Goal: Check status: Check status

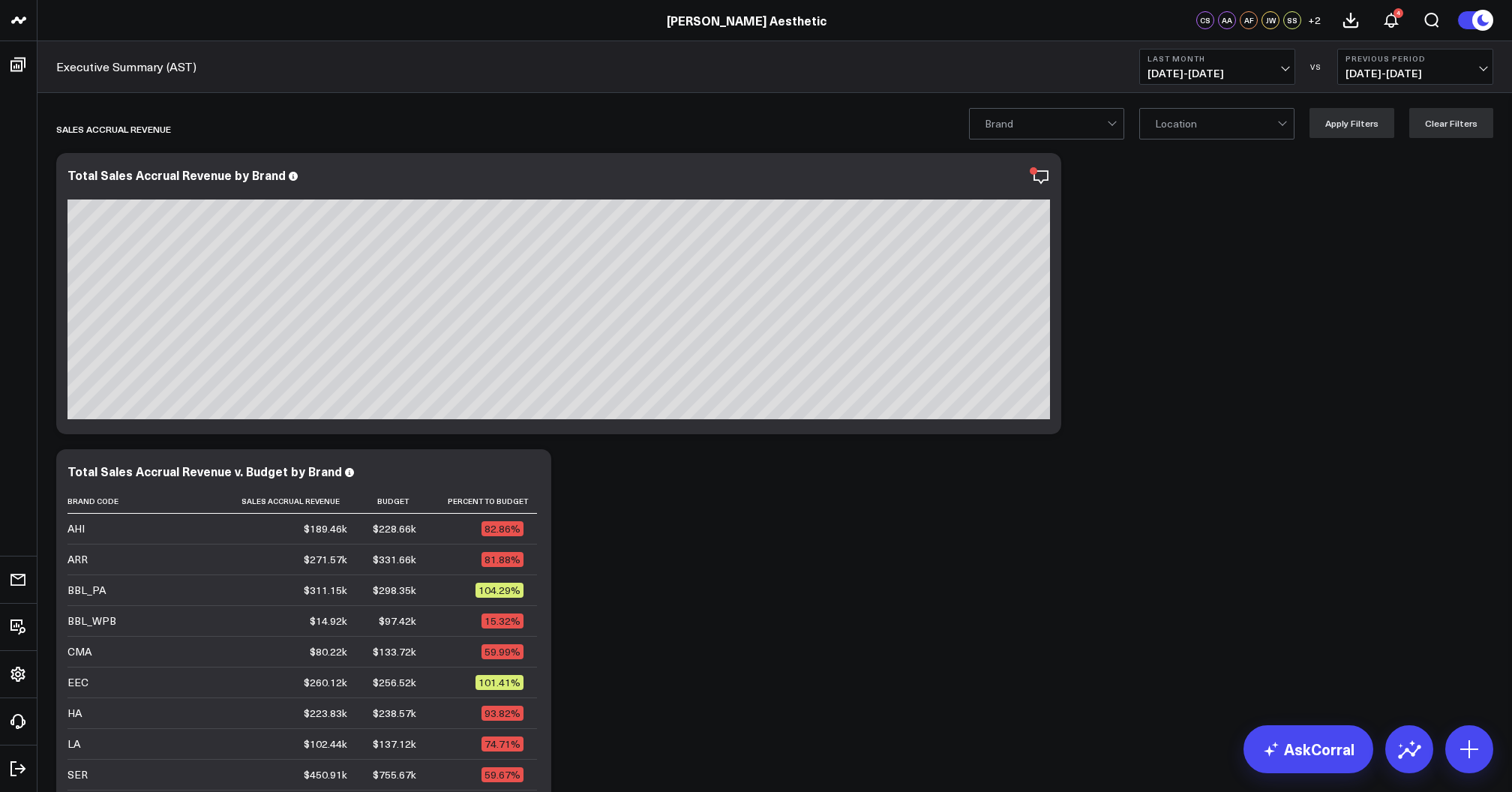
click at [1227, 75] on span "08/01/25 - 08/31/25" at bounding box center [1217, 74] width 140 height 12
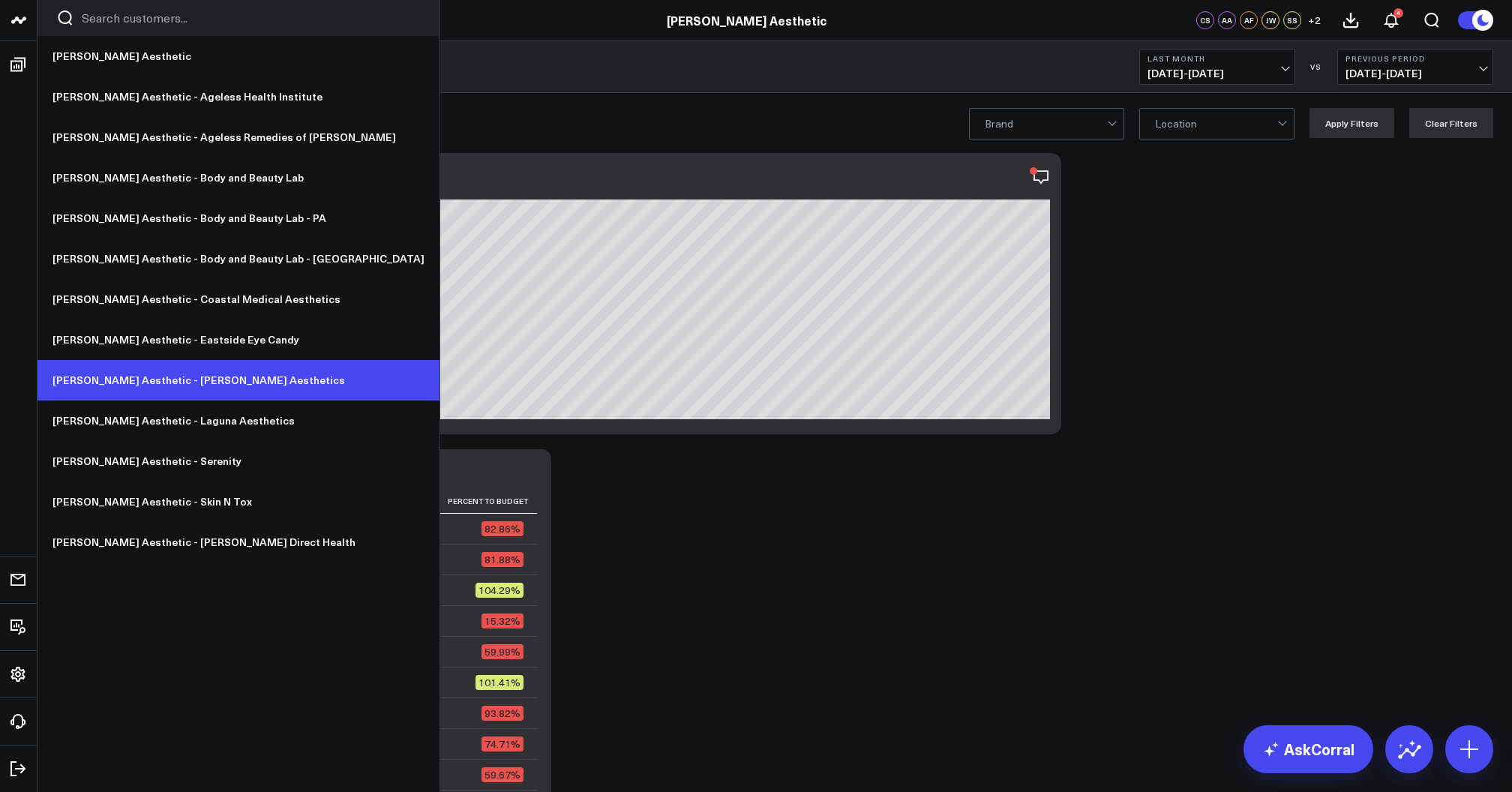
click at [159, 385] on link "[PERSON_NAME] Aesthetic - [PERSON_NAME] Aesthetics" at bounding box center [238, 380] width 402 height 41
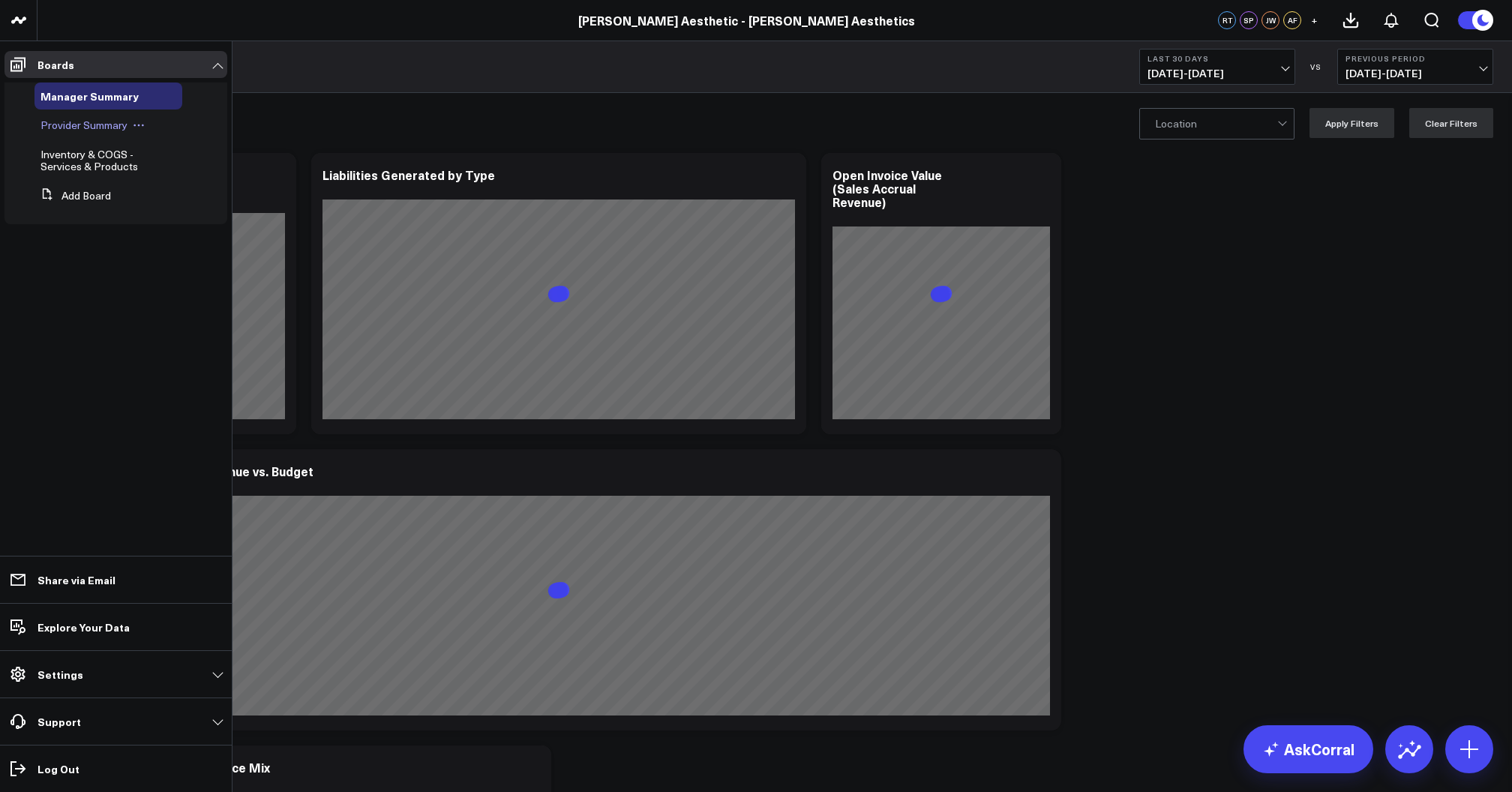
click at [81, 124] on span "Provider Summary" at bounding box center [84, 125] width 87 height 14
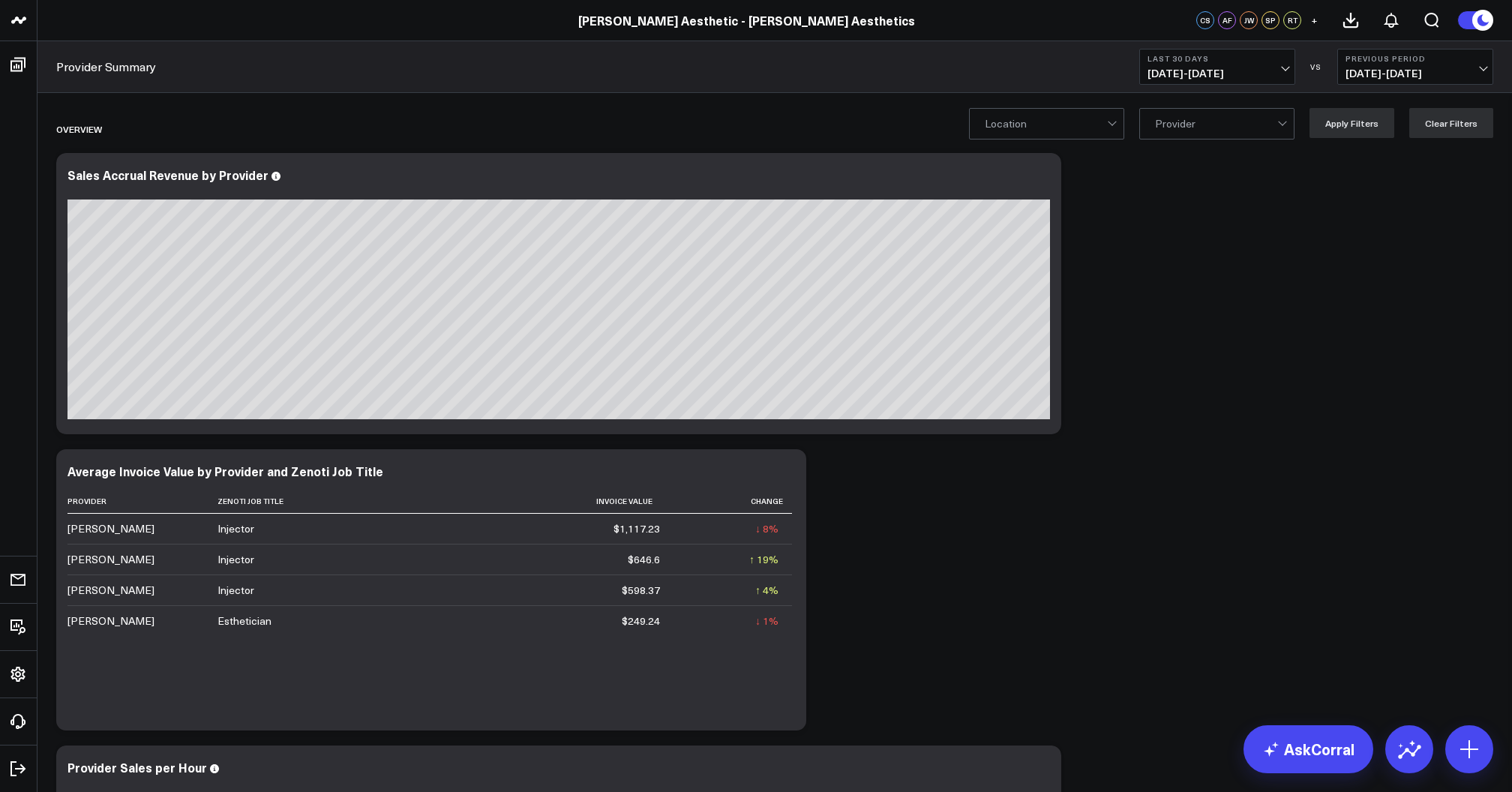
click at [1245, 75] on span "[DATE] - [DATE]" at bounding box center [1217, 74] width 140 height 12
click at [1201, 240] on link "Last 365 Days" at bounding box center [1217, 246] width 154 height 29
click at [1241, 69] on span "[DATE] - [DATE]" at bounding box center [1217, 74] width 140 height 12
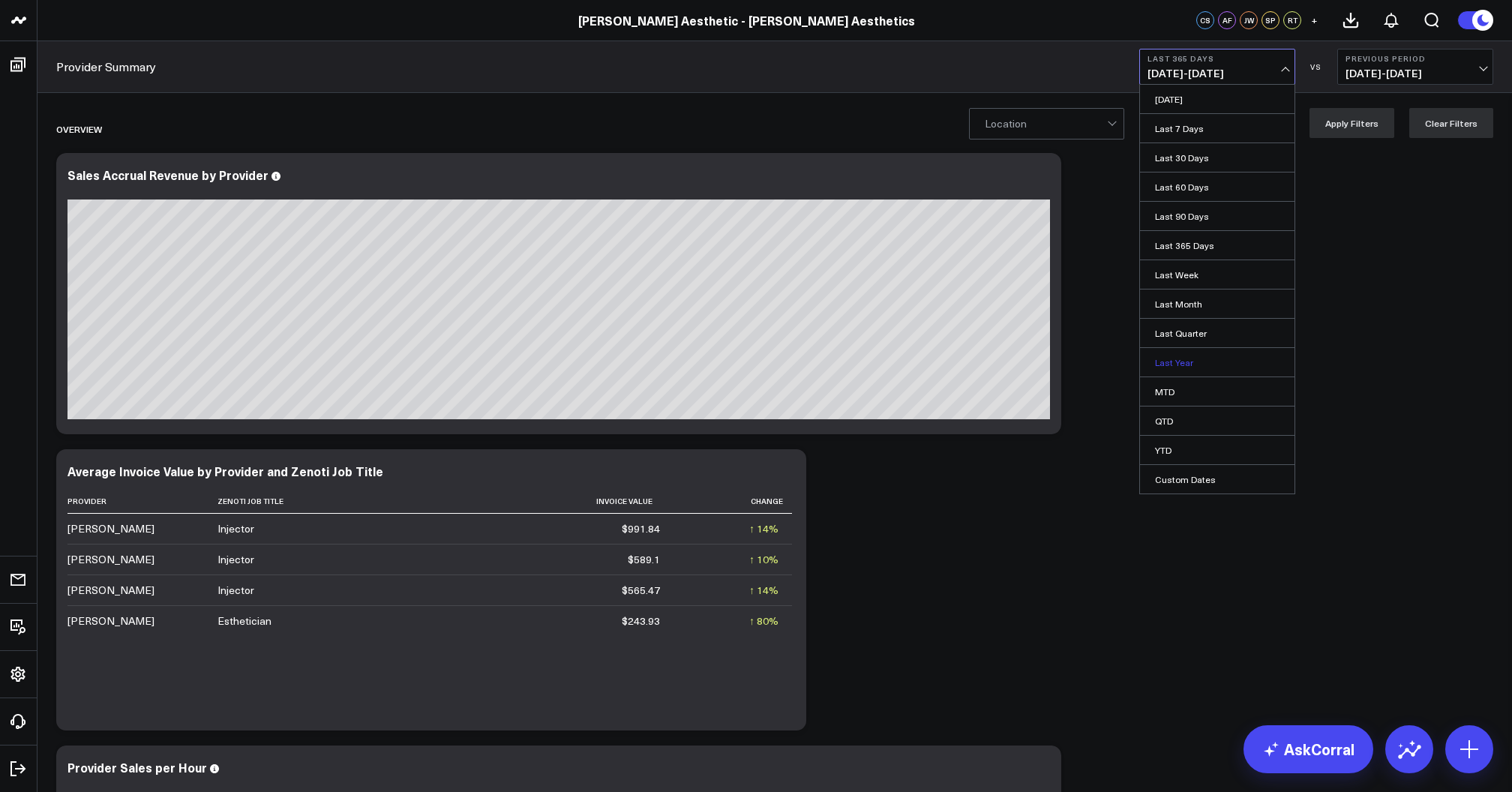
click at [1196, 355] on link "Last Year" at bounding box center [1217, 363] width 154 height 29
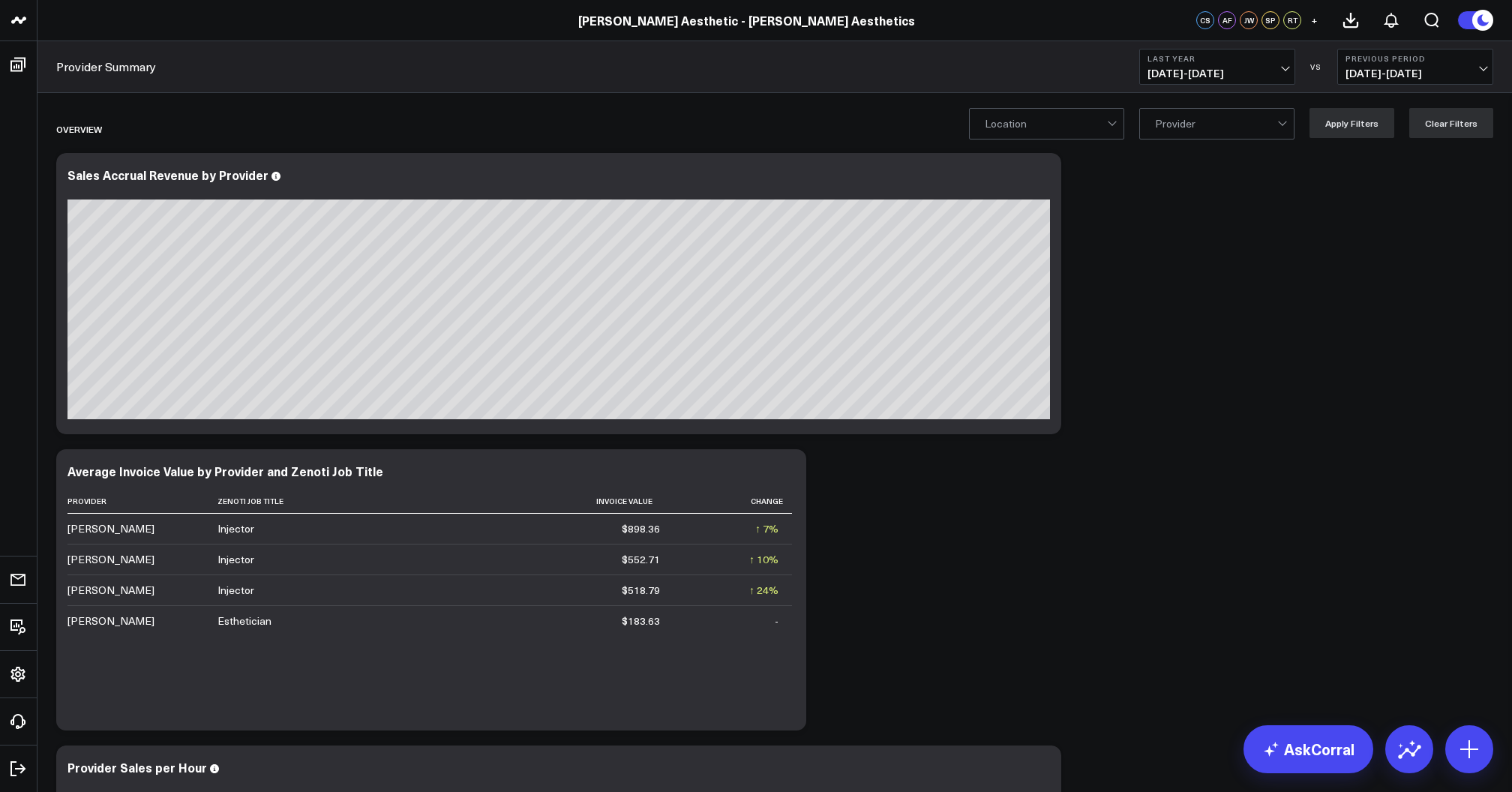
click at [1187, 69] on span "[DATE] - [DATE]" at bounding box center [1217, 74] width 140 height 12
click at [1185, 450] on link "YTD" at bounding box center [1217, 450] width 154 height 29
click at [1243, 73] on span "[DATE] - [DATE]" at bounding box center [1217, 74] width 140 height 12
click at [1197, 479] on link "Custom Dates" at bounding box center [1217, 479] width 154 height 29
select select "8"
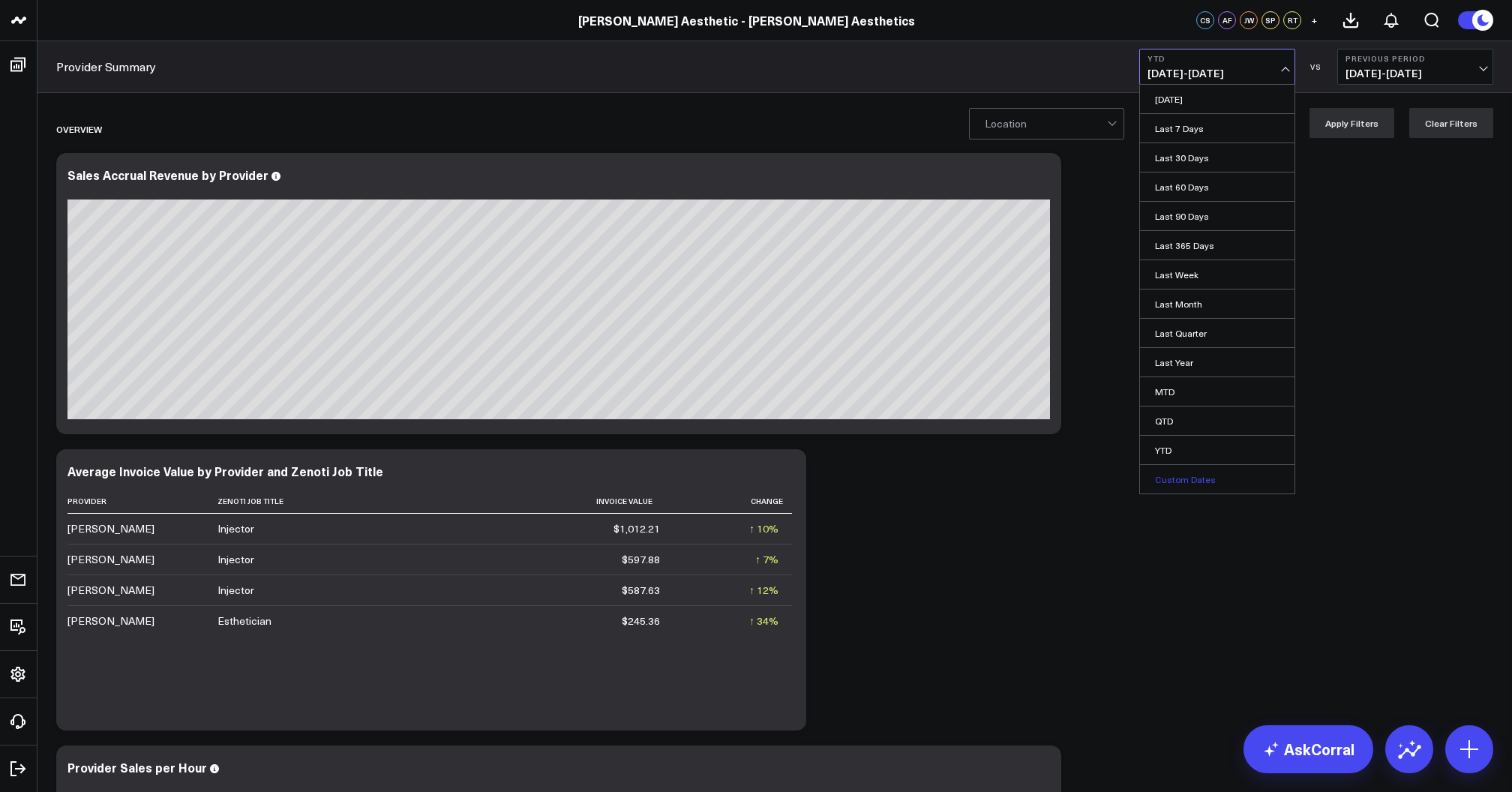
select select "2025"
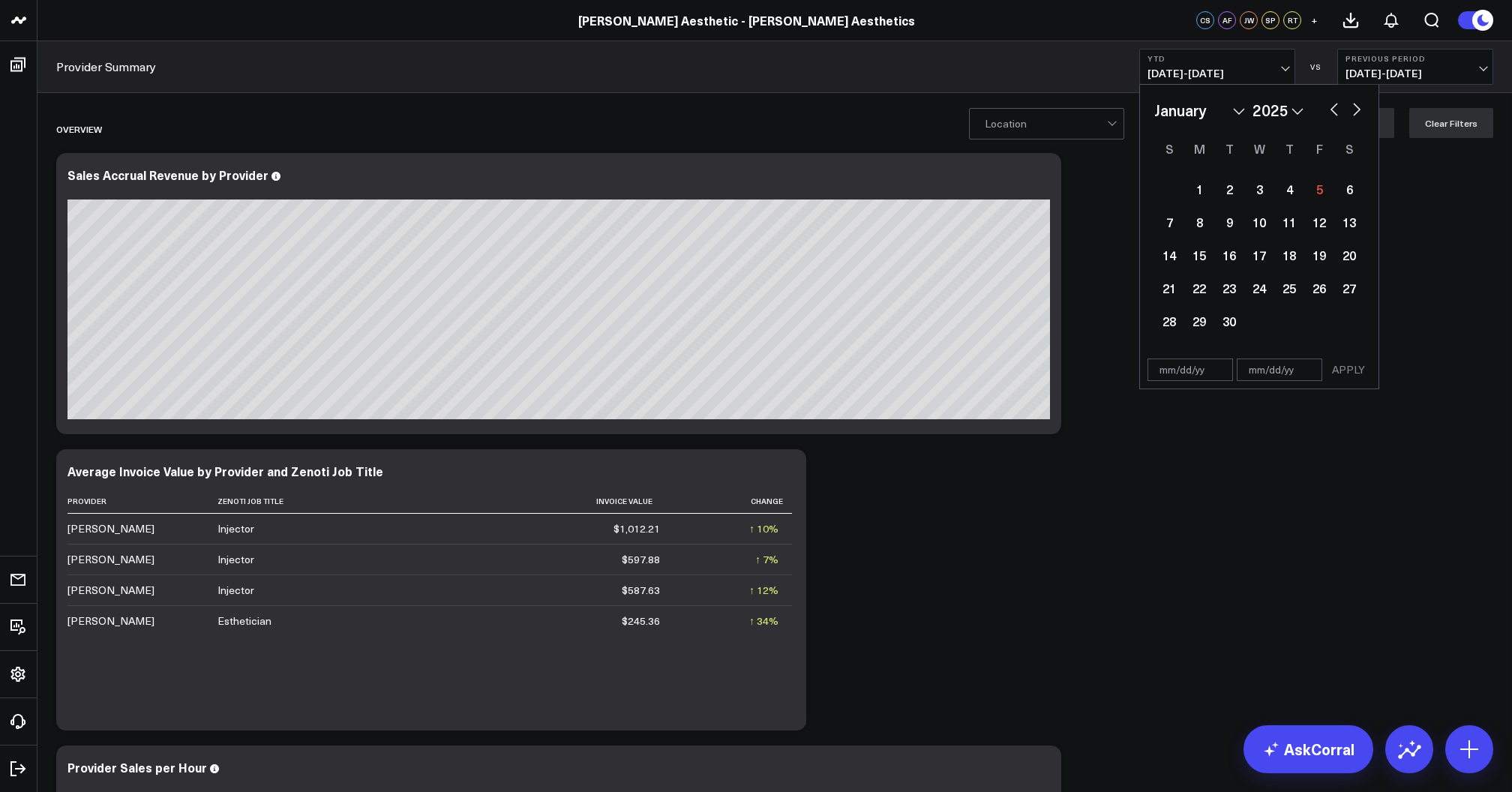
select select "2025"
click at [1252, 185] on div "1" at bounding box center [1259, 188] width 30 height 30
select select "2025"
type input "[DATE]"
click at [1357, 111] on button "button" at bounding box center [1357, 108] width 15 height 18
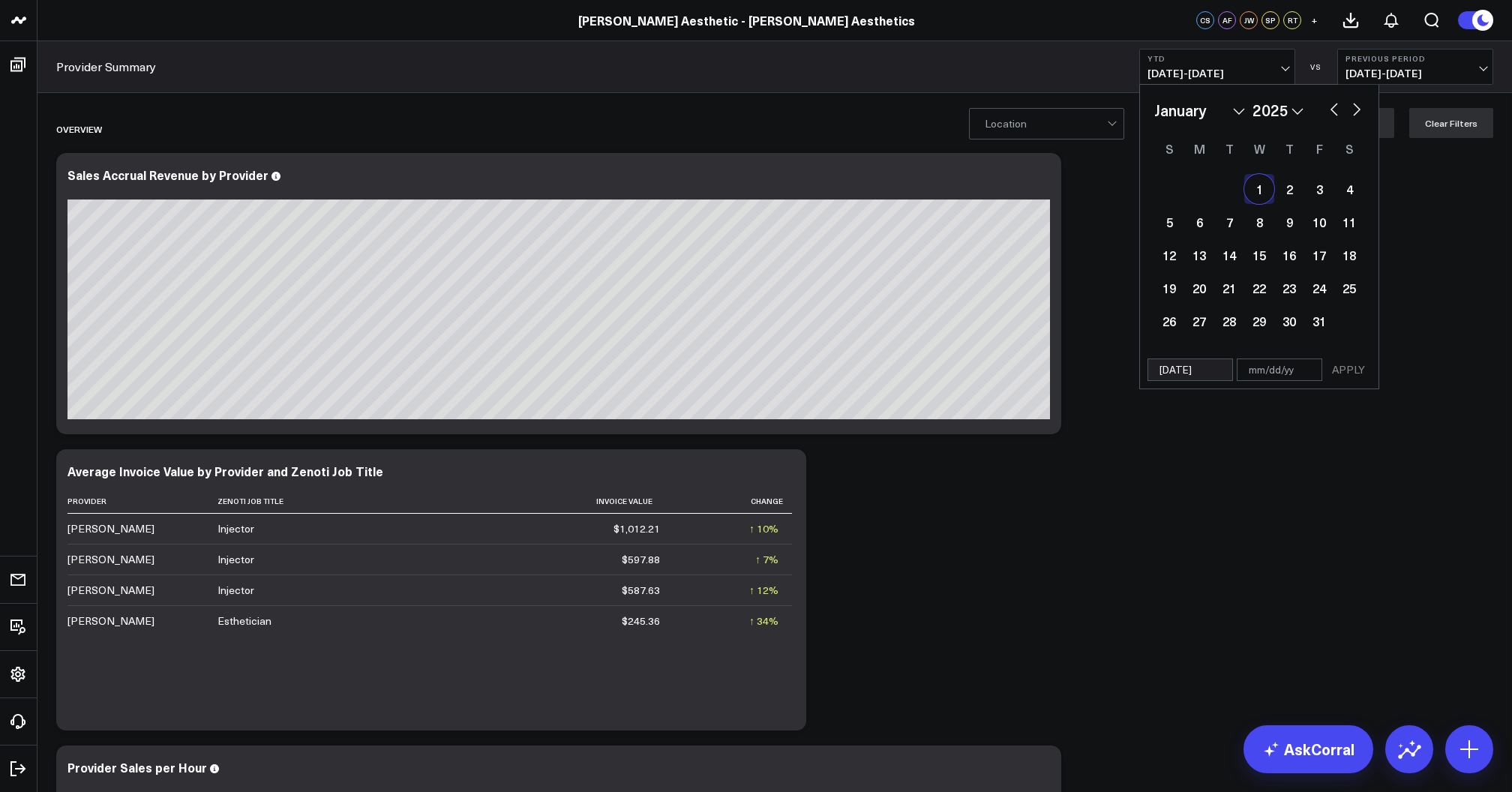
select select "1"
select select "2025"
click at [1357, 111] on button "button" at bounding box center [1357, 108] width 15 height 18
select select "4"
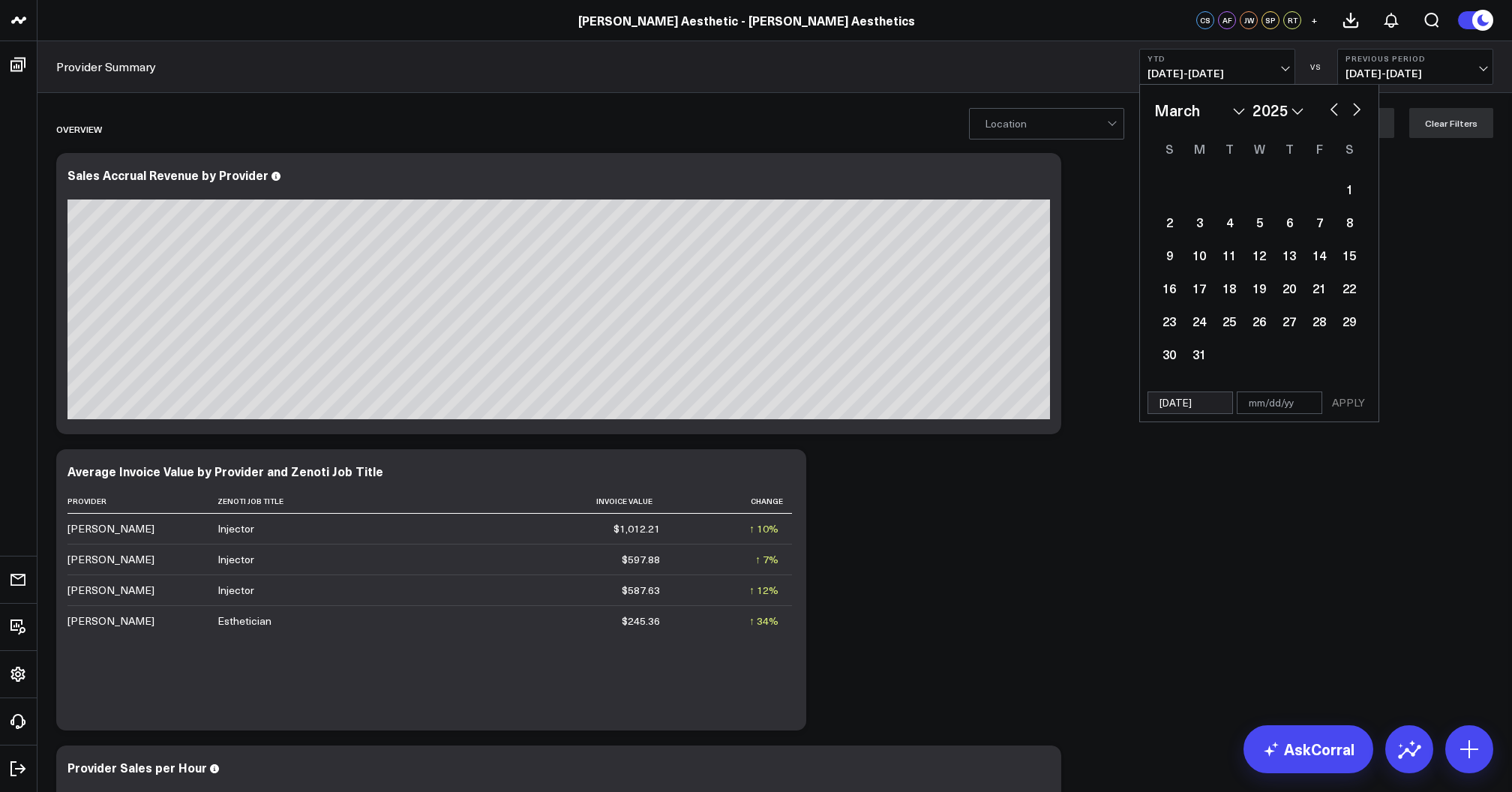
select select "2025"
click at [1357, 111] on button "button" at bounding box center [1357, 108] width 15 height 18
select select "5"
select select "2025"
click at [1357, 111] on button "button" at bounding box center [1357, 108] width 15 height 18
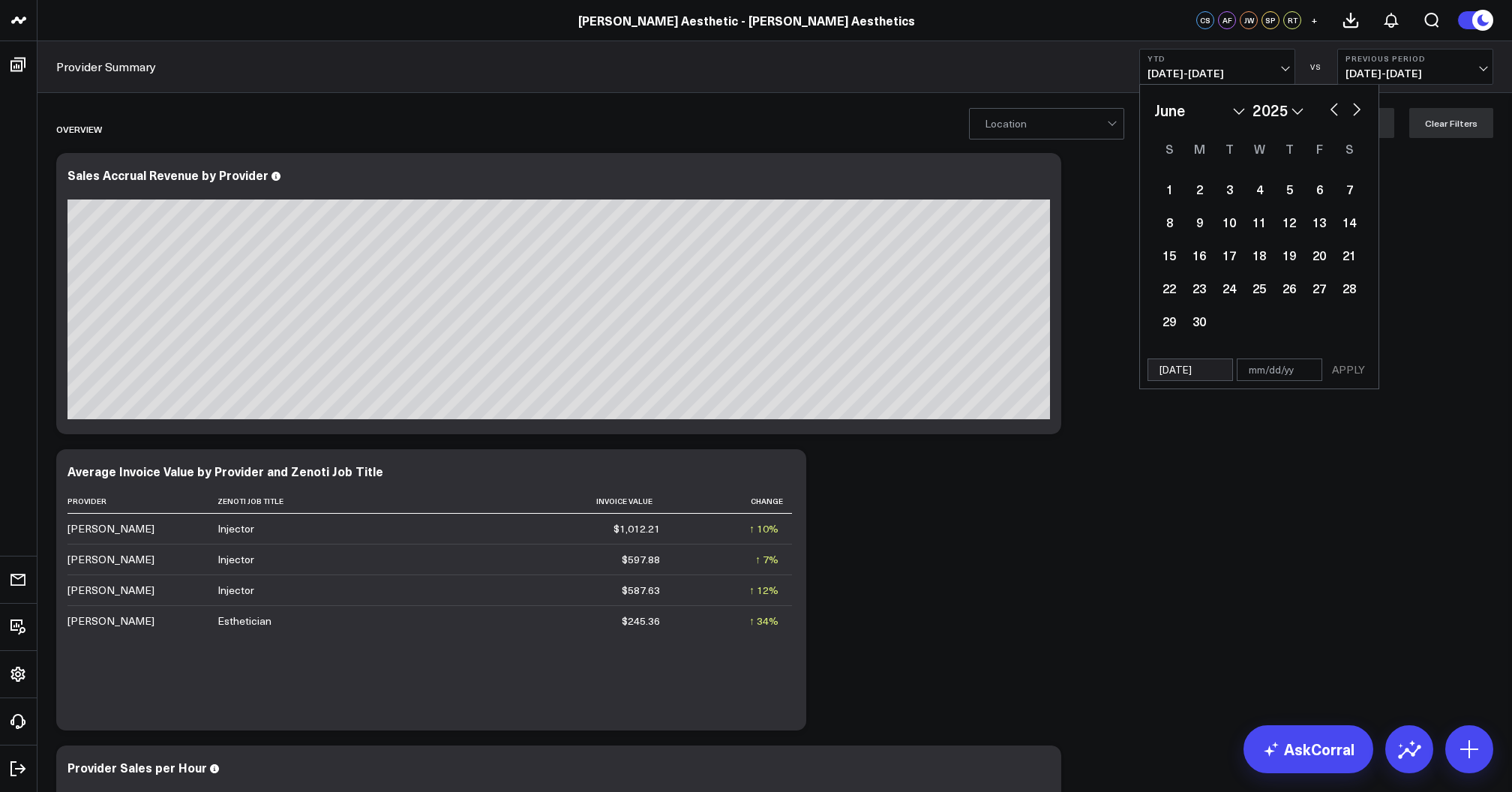
select select "6"
select select "2025"
click at [1357, 111] on button "button" at bounding box center [1357, 108] width 15 height 18
select select "7"
select select "2025"
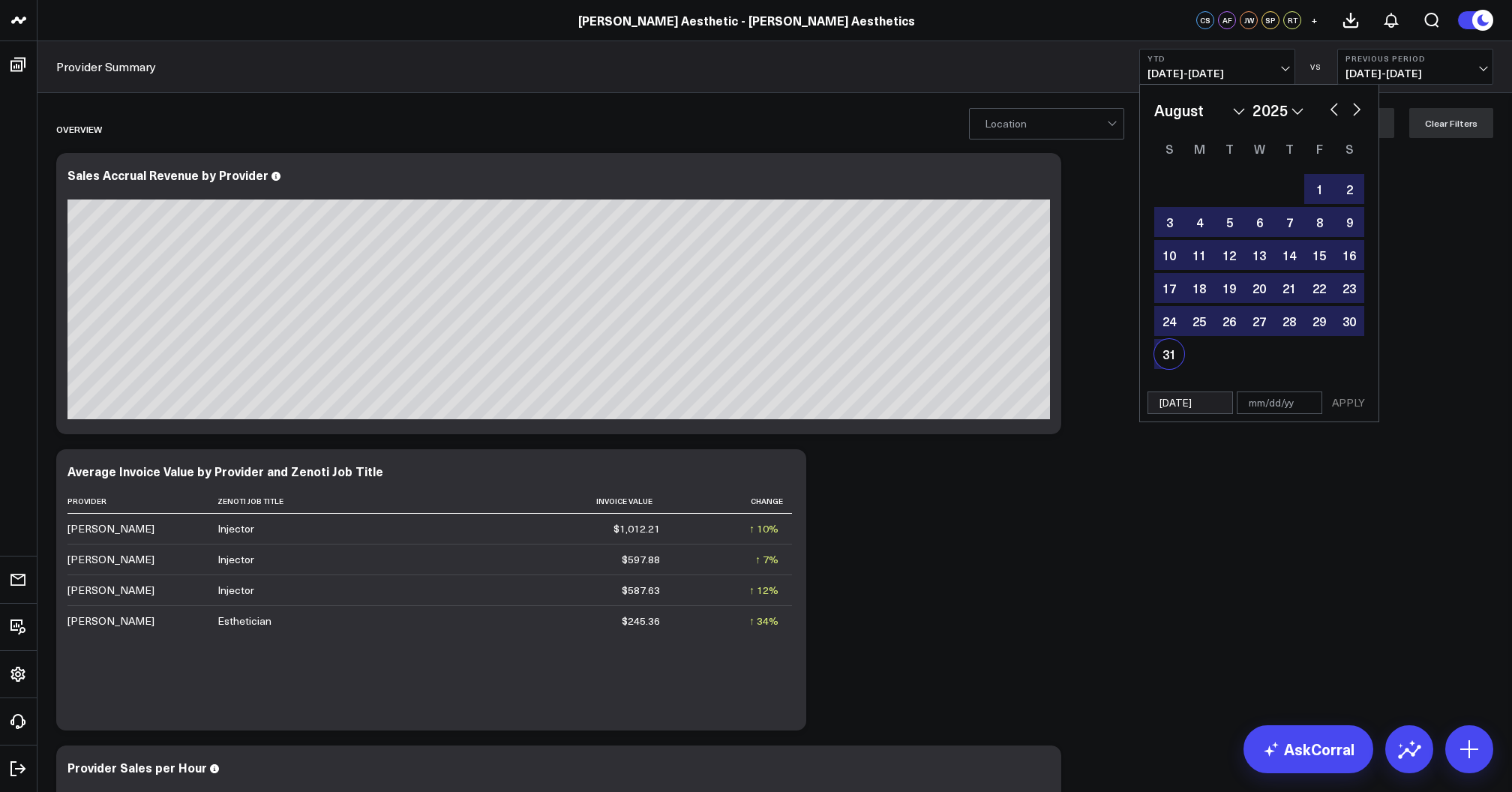
click at [1167, 362] on div "31" at bounding box center [1169, 353] width 30 height 30
type input "[DATE]"
select select "7"
select select "2025"
click at [1345, 408] on button "APPLY" at bounding box center [1348, 402] width 45 height 23
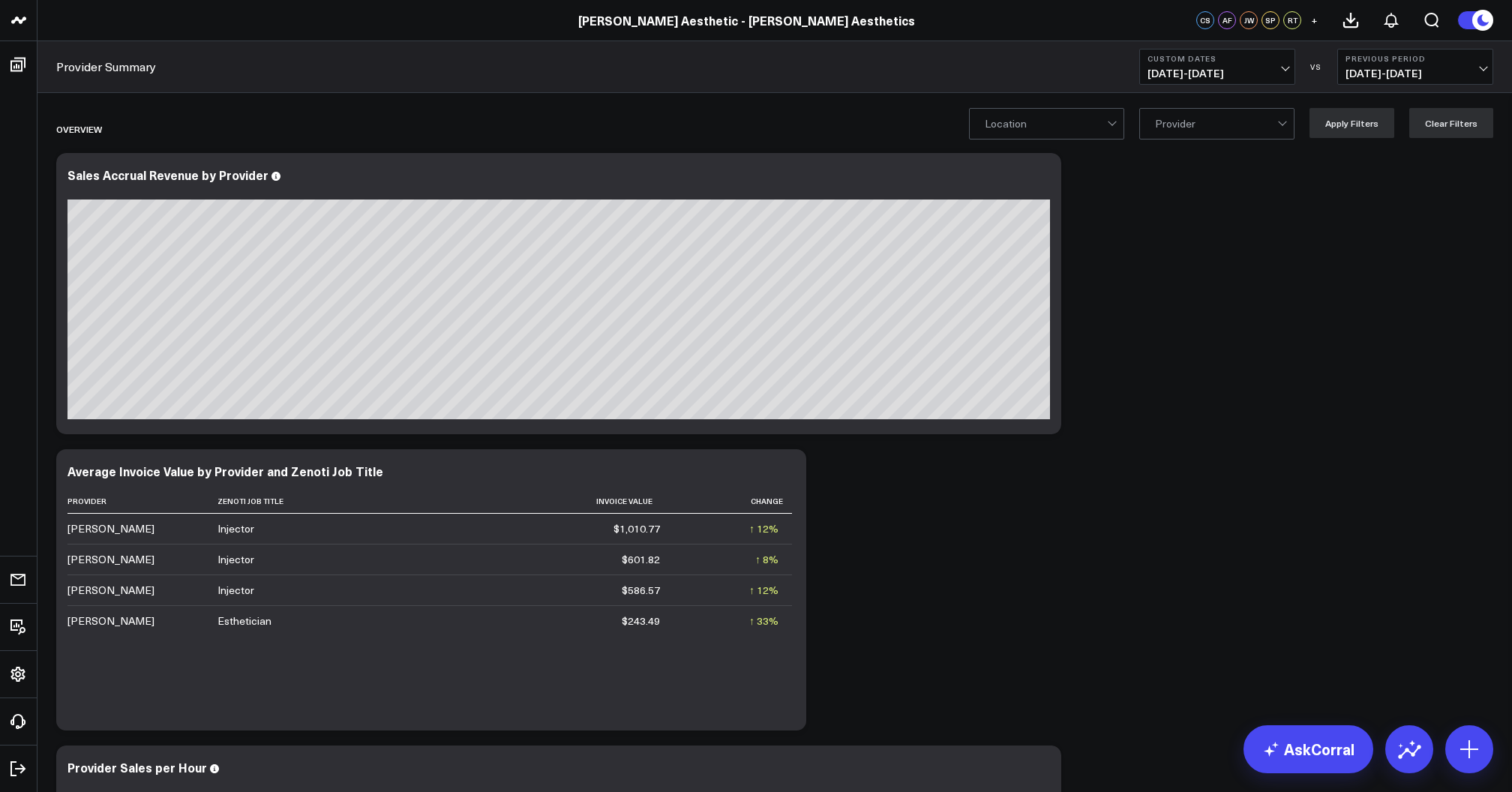
click at [1195, 69] on span "[DATE] - [DATE]" at bounding box center [1217, 74] width 140 height 12
click at [1190, 357] on link "Last Year" at bounding box center [1217, 363] width 154 height 29
click at [1208, 68] on span "[DATE] - [DATE]" at bounding box center [1217, 74] width 140 height 12
click at [1196, 246] on link "Last 365 Days" at bounding box center [1217, 246] width 154 height 29
click at [1203, 64] on button "Last 365 Days [DATE] - [DATE]" at bounding box center [1217, 67] width 156 height 36
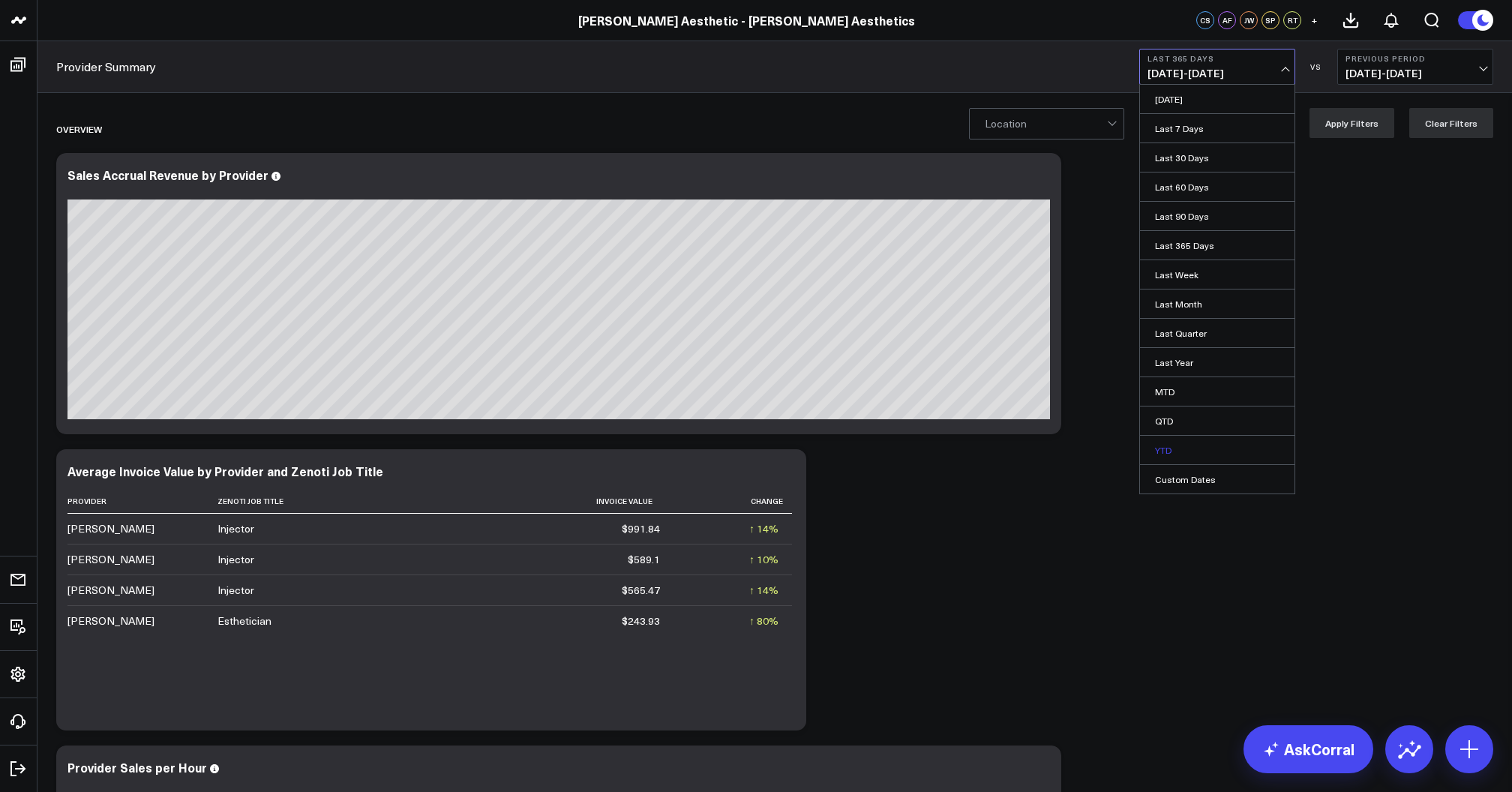
click at [1185, 441] on link "YTD" at bounding box center [1217, 450] width 154 height 29
click at [1218, 74] on span "[DATE] - [DATE]" at bounding box center [1217, 74] width 140 height 12
click at [1186, 241] on link "Last 365 Days" at bounding box center [1217, 246] width 154 height 29
